Goal: Complete application form

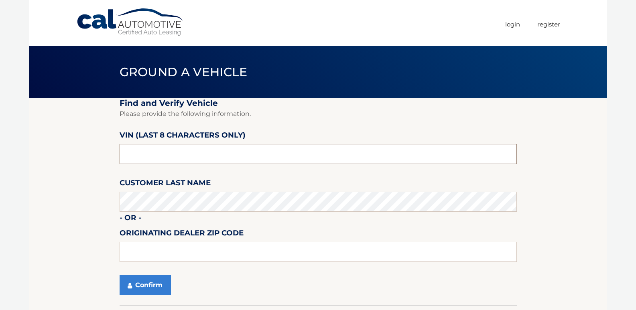
click at [154, 151] on input "text" at bounding box center [317, 154] width 397 height 20
type input "PC518791"
click at [159, 253] on input "text" at bounding box center [317, 252] width 397 height 20
drag, startPoint x: 43, startPoint y: 174, endPoint x: 51, endPoint y: 196, distance: 23.3
click at [43, 174] on section "Find and Verify Vehicle Please provide the following information. VIN (last 8 c…" at bounding box center [317, 201] width 577 height 206
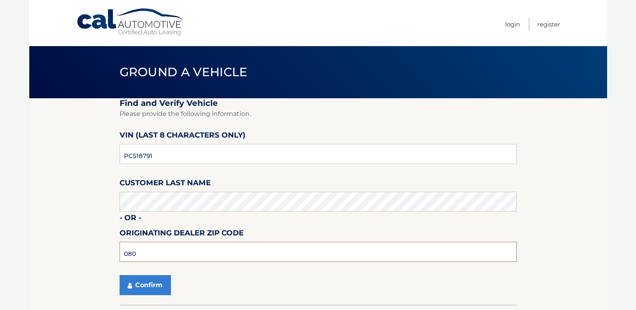
click at [136, 254] on input "080" at bounding box center [317, 252] width 397 height 20
click at [138, 254] on input "080" at bounding box center [317, 252] width 397 height 20
type input "0"
click at [69, 261] on section "Find and Verify Vehicle Please provide the following information. VIN (last 8 c…" at bounding box center [317, 201] width 577 height 206
click at [137, 286] on button "Confirm" at bounding box center [144, 285] width 51 height 20
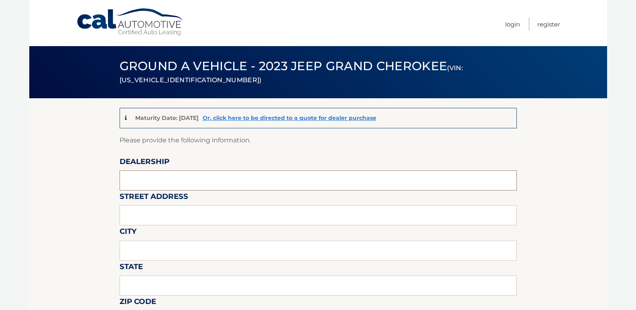
click at [158, 184] on input "text" at bounding box center [317, 180] width 397 height 20
type input "BURLINGTON CDJR"
click at [162, 212] on input "text" at bounding box center [317, 215] width 397 height 20
type input "4395 ROUTE 130 SOUTH"
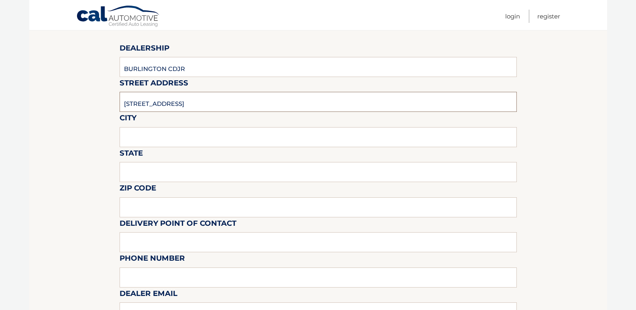
scroll to position [120, 0]
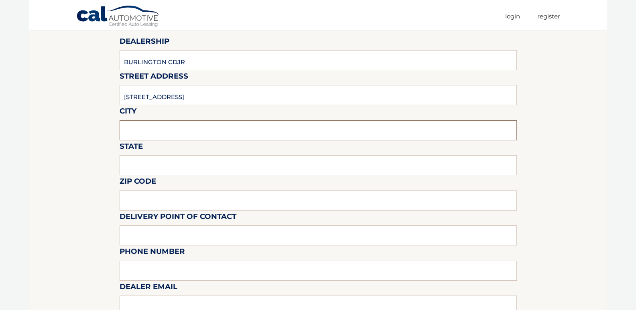
click at [139, 132] on input "text" at bounding box center [317, 130] width 397 height 20
type input "BURLINGTON"
click at [159, 160] on input "text" at bounding box center [317, 165] width 397 height 20
type input "NJ"
drag, startPoint x: 159, startPoint y: 202, endPoint x: 90, endPoint y: 200, distance: 69.0
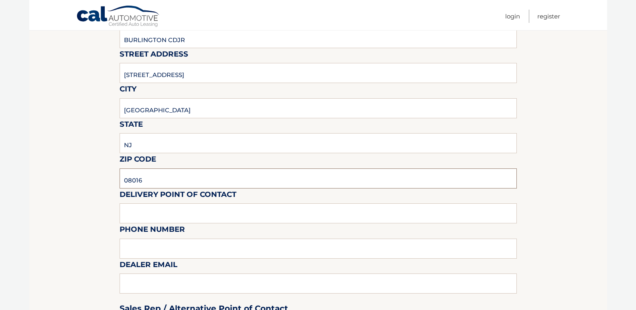
scroll to position [160, 0]
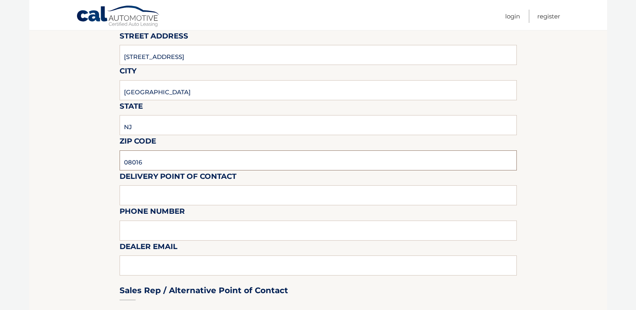
type input "08016"
click at [136, 194] on input "text" at bounding box center [317, 195] width 397 height 20
type input "EMILIO"
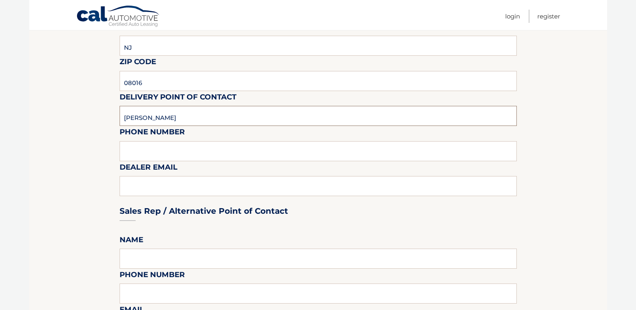
scroll to position [241, 0]
click at [145, 152] on input "text" at bounding box center [317, 150] width 397 height 20
type input "609-871-2800"
click at [158, 190] on div "Sales Rep / Alternative Point of Contact" at bounding box center [317, 195] width 397 height 57
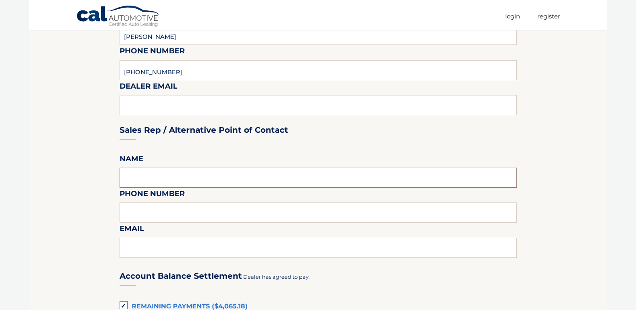
click at [134, 178] on input "text" at bounding box center [317, 178] width 397 height 20
type input "FREEMAN"
click at [145, 209] on input "text" at bounding box center [317, 212] width 397 height 20
type input "609-871-2800"
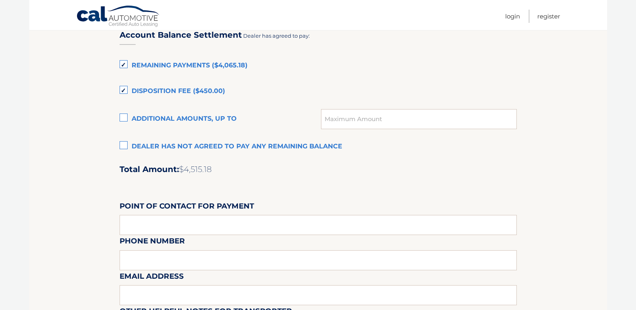
scroll to position [561, 0]
click at [126, 117] on label "Additional amounts, up to" at bounding box center [220, 119] width 202 height 16
click at [0, 0] on input "Additional amounts, up to" at bounding box center [0, 0] width 0 height 0
click at [367, 117] on input "text" at bounding box center [418, 119] width 195 height 20
type input "1028.50"
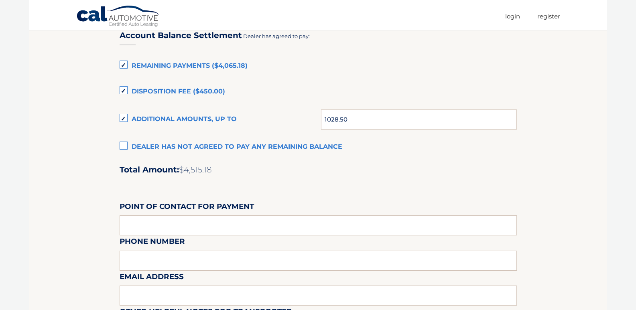
click at [383, 148] on label "Dealer has not agreed to pay any remaining balance" at bounding box center [317, 147] width 397 height 16
click at [0, 0] on input "Dealer has not agreed to pay any remaining balance" at bounding box center [0, 0] width 0 height 0
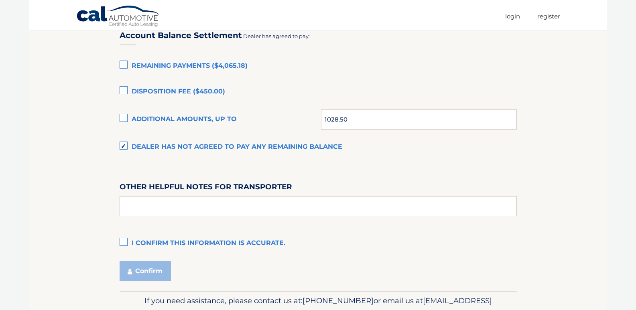
click at [126, 65] on label "Remaining Payments ($4,065.18)" at bounding box center [317, 66] width 397 height 16
click at [0, 0] on input "Remaining Payments ($4,065.18)" at bounding box center [0, 0] width 0 height 0
click at [123, 89] on label "Disposition Fee ($450.00)" at bounding box center [317, 92] width 397 height 16
click at [0, 0] on input "Disposition Fee ($450.00)" at bounding box center [0, 0] width 0 height 0
click at [124, 118] on label "Additional amounts, up to" at bounding box center [220, 119] width 202 height 16
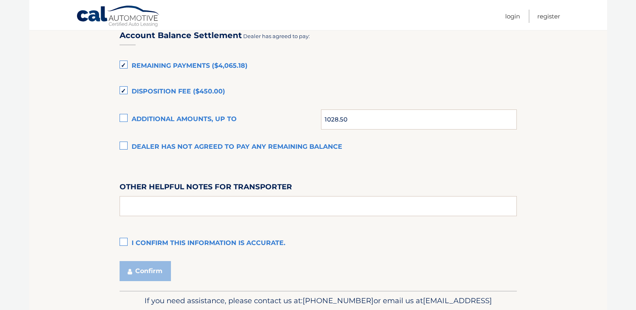
click at [0, 0] on input "Additional amounts, up to" at bounding box center [0, 0] width 0 height 0
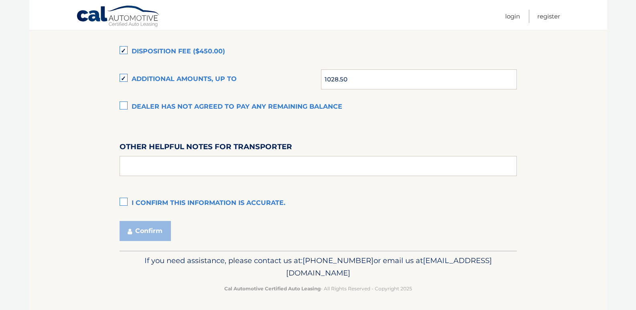
click at [125, 202] on label "I confirm this information is accurate." at bounding box center [317, 203] width 397 height 16
click at [0, 0] on input "I confirm this information is accurate." at bounding box center [0, 0] width 0 height 0
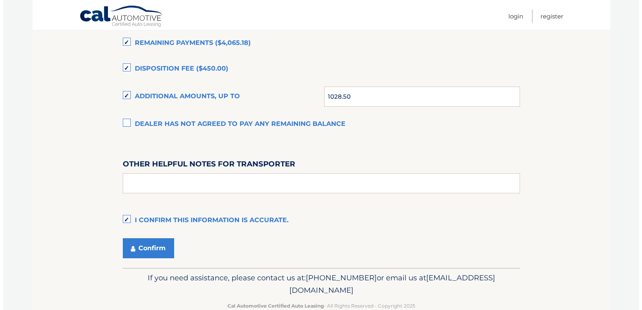
scroll to position [603, 0]
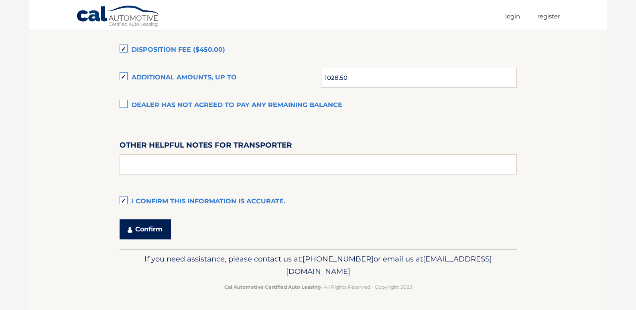
click at [136, 230] on button "Confirm" at bounding box center [144, 229] width 51 height 20
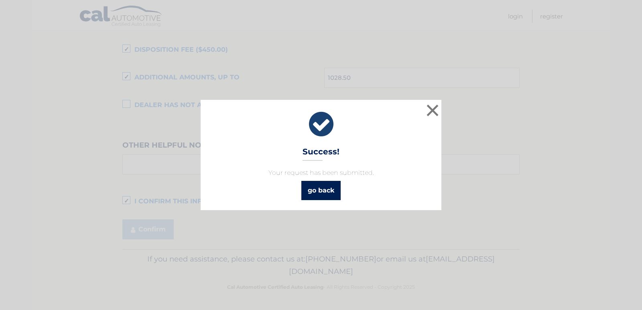
click at [316, 190] on link "go back" at bounding box center [320, 190] width 39 height 19
